Goal: Check status: Check status

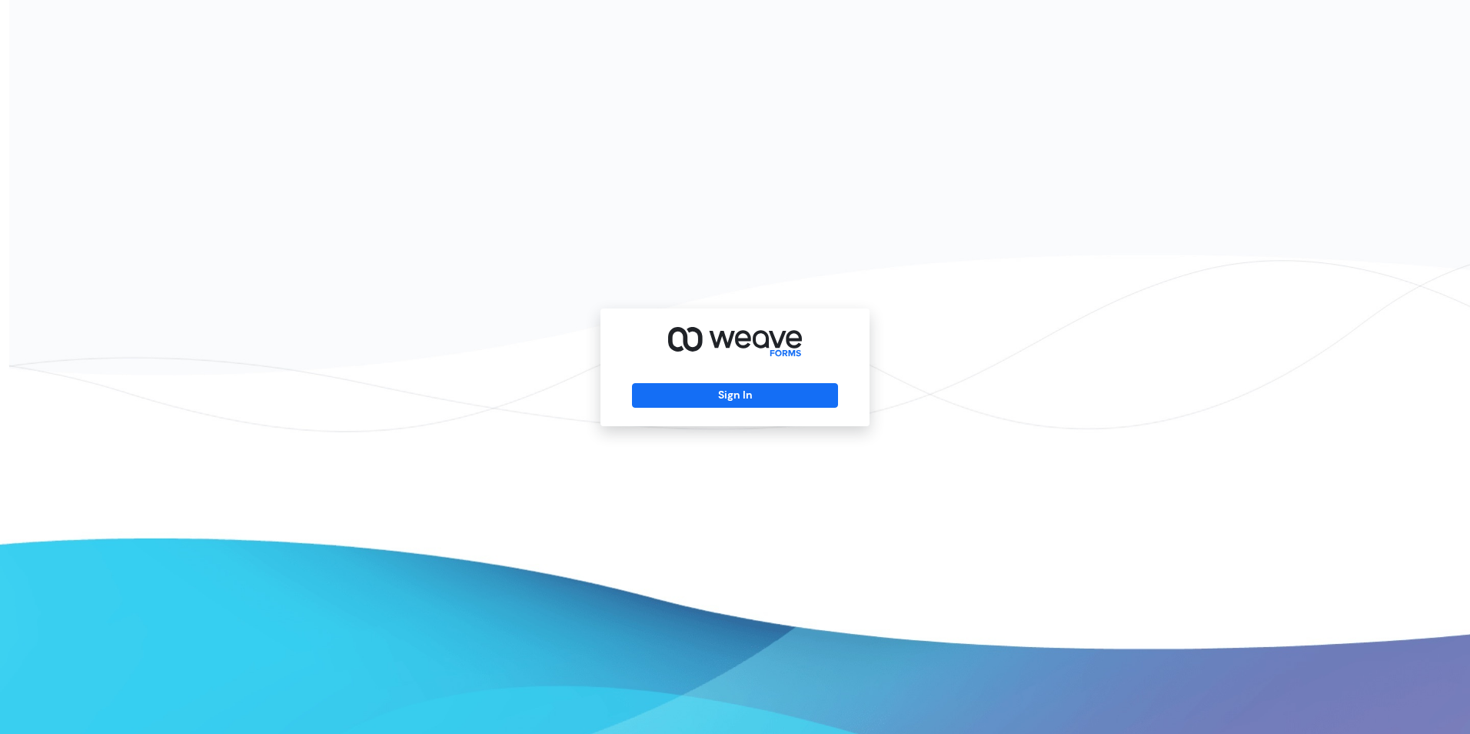
click at [673, 408] on div "Sign In" at bounding box center [735, 367] width 269 height 118
click at [674, 395] on button "Sign In" at bounding box center [734, 395] width 205 height 25
